Goal: Navigation & Orientation: Find specific page/section

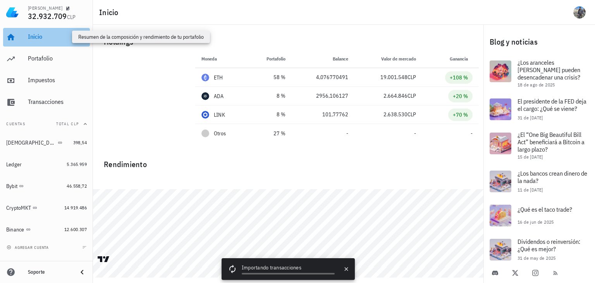
click at [51, 39] on div "Inicio" at bounding box center [57, 36] width 59 height 7
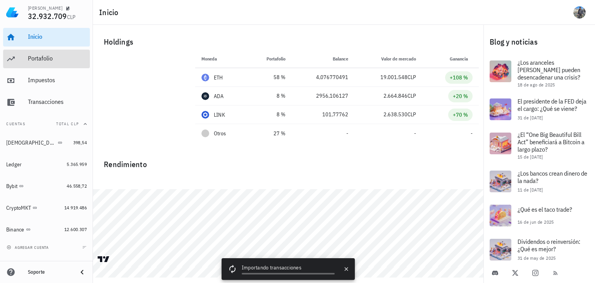
click at [50, 57] on div "Portafolio" at bounding box center [57, 58] width 59 height 7
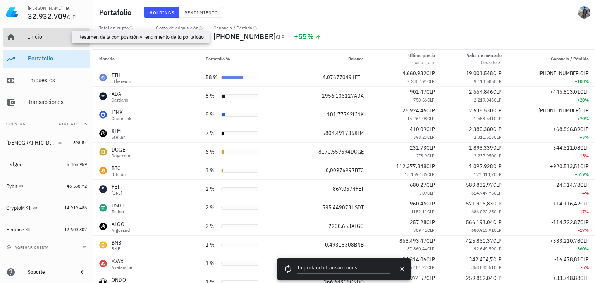
click at [52, 34] on div "Inicio" at bounding box center [57, 36] width 59 height 7
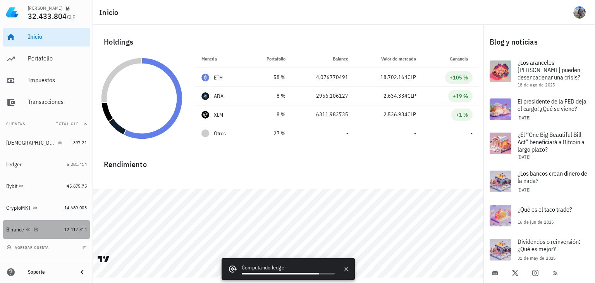
click at [15, 228] on div "Binance" at bounding box center [15, 229] width 18 height 7
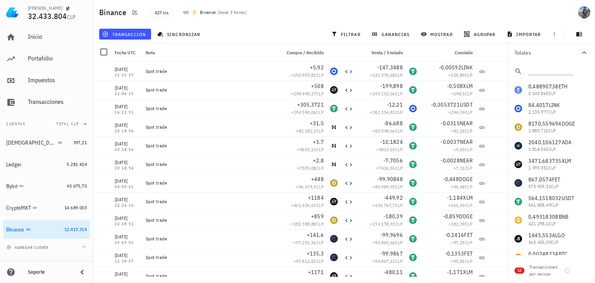
click at [16, 17] on img at bounding box center [12, 12] width 12 height 12
click at [28, 31] on div "Inicio" at bounding box center [57, 36] width 59 height 17
